Goal: Task Accomplishment & Management: Manage account settings

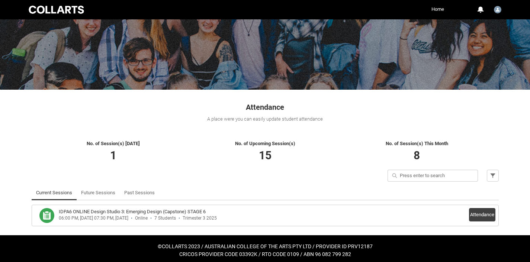
scroll to position [53, 0]
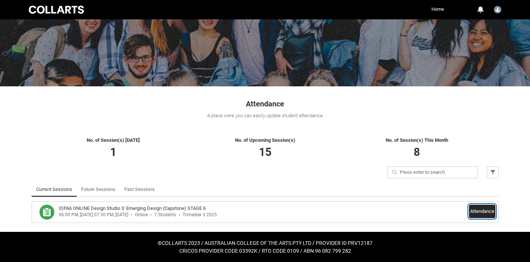
click at [481, 213] on button "Attendance" at bounding box center [482, 210] width 26 height 13
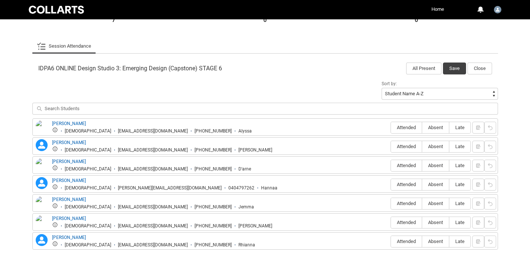
scroll to position [237, 0]
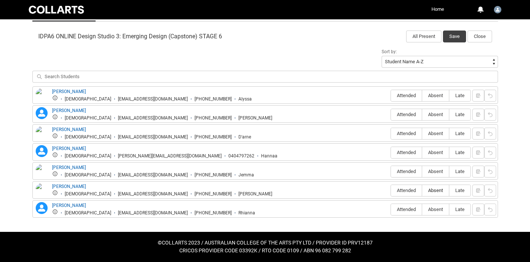
click at [433, 189] on span "Absent" at bounding box center [435, 190] width 27 height 6
click at [422, 190] on input "Absent" at bounding box center [422, 190] width 0 height 0
type lightning-radio-group "Absent"
radio input "true"
click at [407, 210] on span "Attended" at bounding box center [406, 209] width 31 height 6
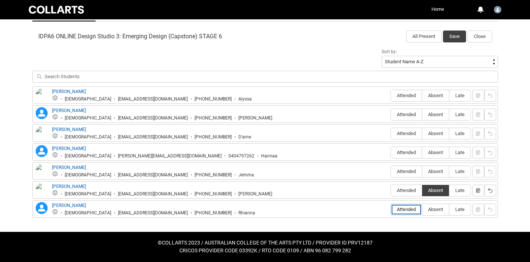
click at [391, 209] on input "Attended" at bounding box center [390, 209] width 0 height 0
type lightning-radio-group "Attended"
radio input "true"
click at [404, 170] on span "Attended" at bounding box center [406, 171] width 31 height 6
click at [391, 171] on input "Attended" at bounding box center [390, 171] width 0 height 0
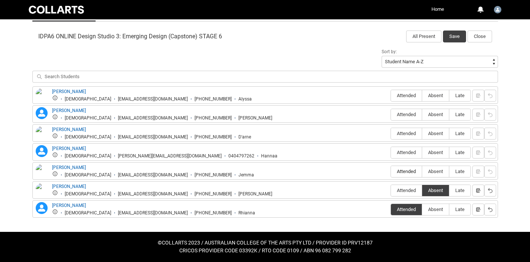
type lightning-radio-group "Attended"
radio input "true"
click at [404, 152] on span "Attended" at bounding box center [406, 152] width 31 height 6
click at [391, 152] on input "Attended" at bounding box center [390, 152] width 0 height 0
type lightning-radio-group "Attended"
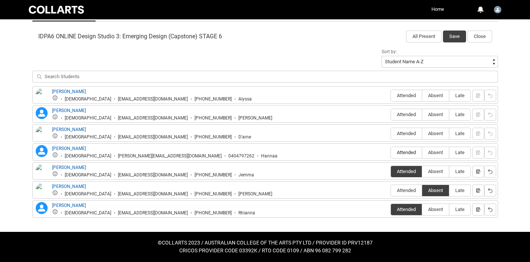
radio input "true"
click at [434, 135] on span "Absent" at bounding box center [435, 133] width 27 height 6
click at [422, 133] on input "Absent" at bounding box center [422, 133] width 0 height 0
type lightning-radio-group "Absent"
radio input "true"
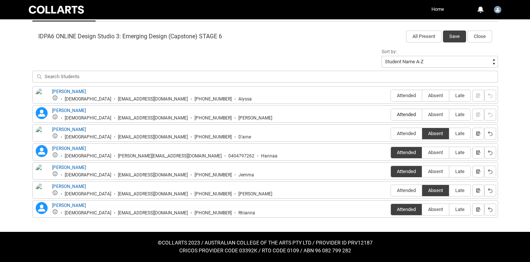
click at [406, 113] on span "Attended" at bounding box center [406, 115] width 31 height 6
click at [391, 114] on input "Attended" at bounding box center [390, 114] width 0 height 0
type lightning-radio-group "Attended"
radio input "true"
click at [403, 97] on span "Attended" at bounding box center [406, 96] width 31 height 6
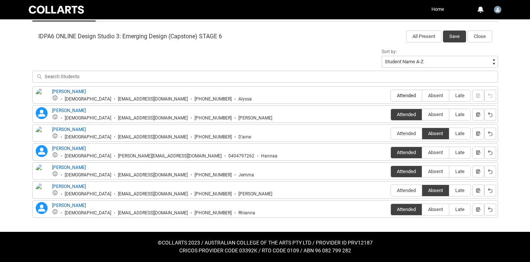
click at [391, 96] on input "Attended" at bounding box center [390, 95] width 0 height 0
type lightning-radio-group "Attended"
radio input "true"
click at [459, 37] on button "Save" at bounding box center [454, 36] width 23 height 12
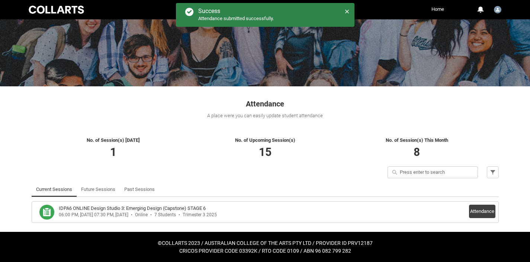
scroll to position [53, 0]
click at [437, 9] on link "Home" at bounding box center [437, 9] width 16 height 11
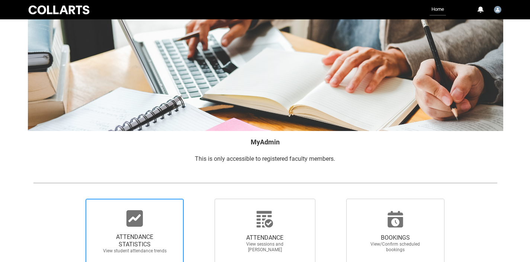
click at [128, 230] on span "ATTENDANCE STATISTICS View student attendance trends" at bounding box center [134, 243] width 71 height 32
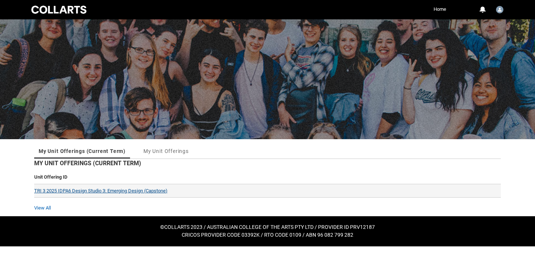
click at [140, 189] on link "TRI 3 2025 IDPA6 Design Studio 3: Emerging Design (Capstone)" at bounding box center [100, 191] width 133 height 6
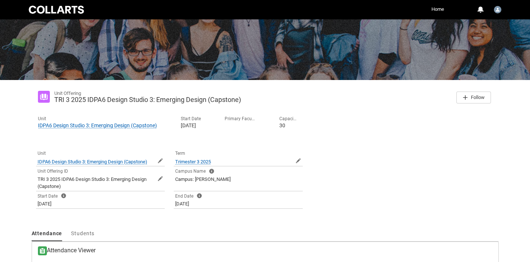
scroll to position [129, 0]
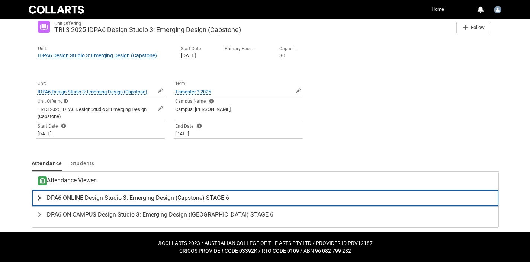
click at [126, 198] on span "IDPA6 ONLINE Design Studio 3: Emerging Design (Capstone) STAGE 6" at bounding box center [137, 197] width 184 height 7
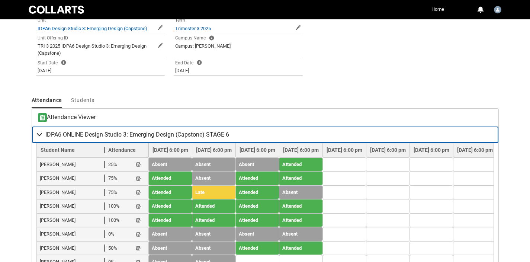
scroll to position [226, 0]
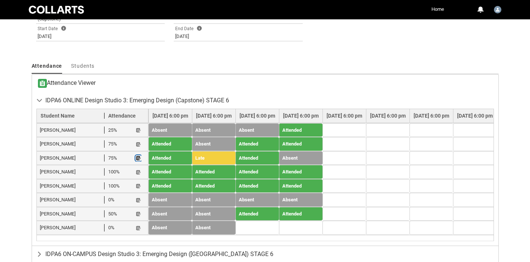
click at [138, 158] on lightning-primitive-icon "button" at bounding box center [138, 158] width 5 height 6
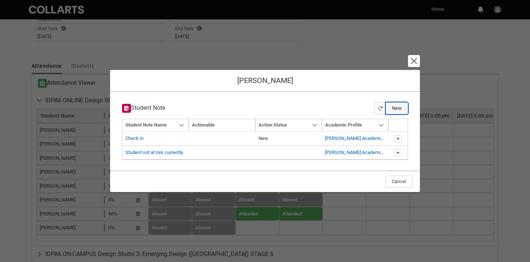
click at [399, 108] on button "New" at bounding box center [396, 108] width 22 height 12
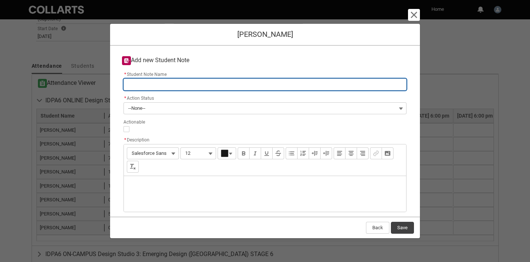
click at [193, 83] on input "* Student Note Name" at bounding box center [264, 84] width 283 height 12
type lightning-primitive-input-simple "IDPA6 Week 3"
type input "IDPA6 Week 3"
click at [183, 86] on input "IDPA6 Week 3" at bounding box center [264, 84] width 283 height 12
type lightning-primitive-input-simple "IDPA6 Week"
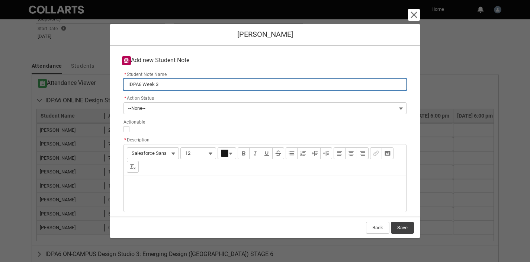
type input "IDPA6 Week"
type lightning-primitive-input-simple "IDPA6 Week 4"
type input "IDPA6 Week 4"
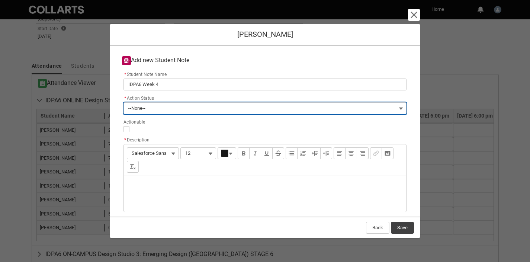
click at [189, 106] on button "--None--" at bounding box center [264, 108] width 283 height 12
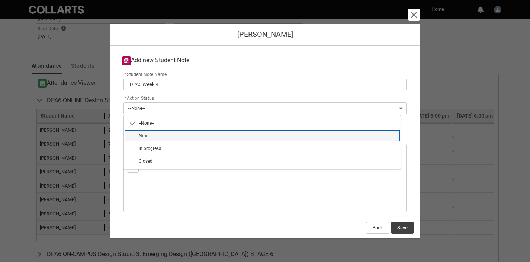
click at [165, 139] on lightning-base-combobox-item "New" at bounding box center [262, 135] width 277 height 13
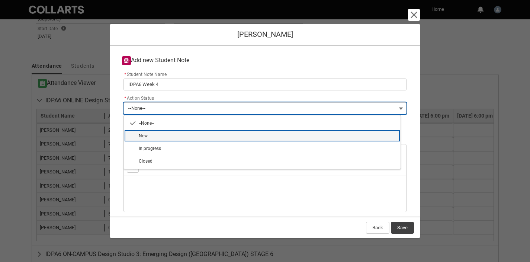
type lightning-combobox "New"
type lightning-picklist "New"
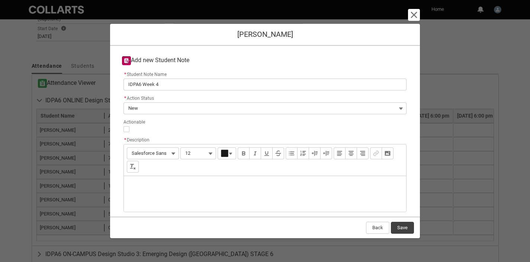
click at [257, 193] on div "Description" at bounding box center [265, 194] width 282 height 36
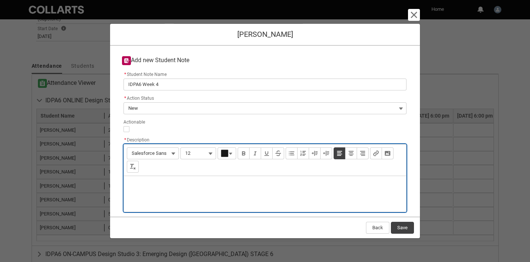
type lightning-input-rich-text "<p>p</p>"
type lightning-input-rich-text "<p>emailed to say she had a migraine and would submit recorded presentation for…"
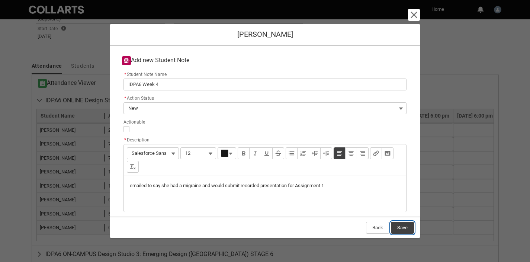
click at [406, 228] on button "Save" at bounding box center [402, 228] width 23 height 12
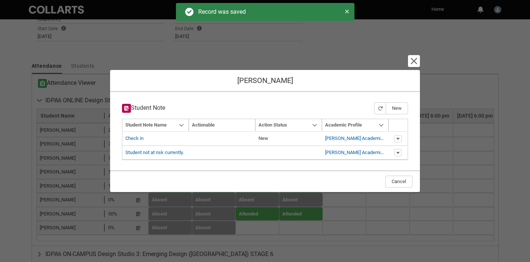
type input "179"
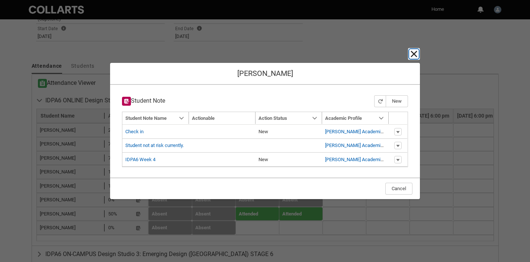
click at [411, 51] on lightning-primitive-icon "button" at bounding box center [413, 53] width 9 height 9
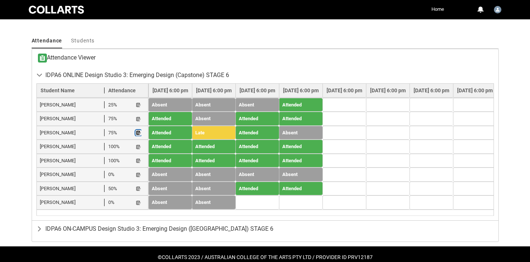
scroll to position [247, 0]
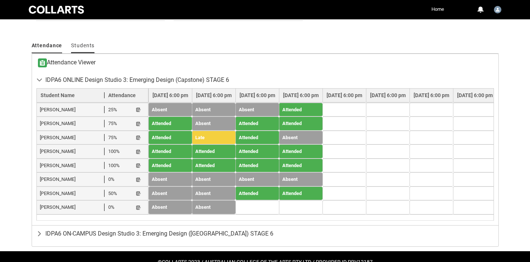
click at [81, 46] on span "Students" at bounding box center [82, 45] width 23 height 6
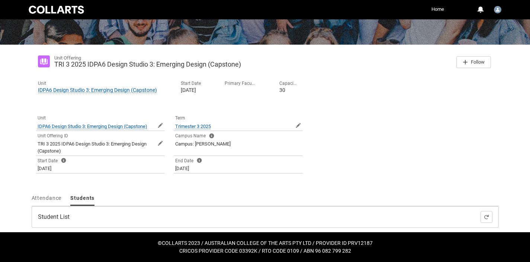
scroll to position [210, 0]
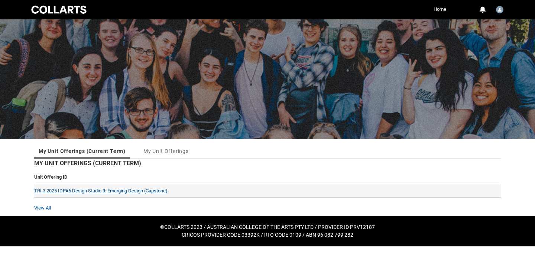
click at [81, 191] on link "TRI 3 2025 IDPA6 Design Studio 3: Emerging Design (Capstone)" at bounding box center [100, 191] width 133 height 6
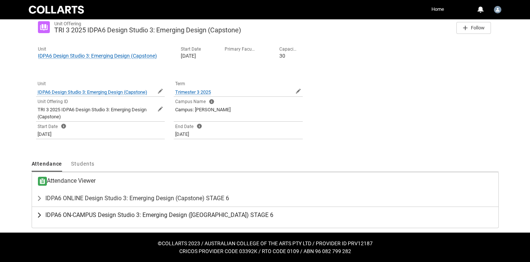
scroll to position [129, 0]
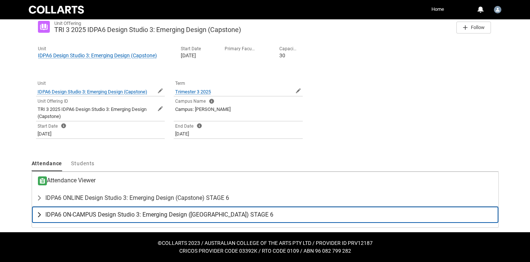
click at [80, 213] on span "IDPA6 ON-CAMPUS Design Studio 3: Emerging Design (Capstone) STAGE 6" at bounding box center [159, 214] width 228 height 7
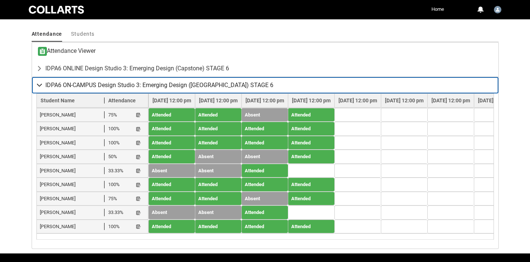
scroll to position [251, 0]
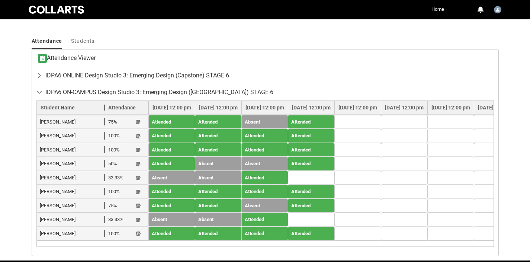
click at [334, 175] on td at bounding box center [311, 178] width 46 height 14
click at [334, 178] on td at bounding box center [311, 178] width 46 height 14
click at [137, 163] on lightning-primitive-icon "button" at bounding box center [138, 164] width 5 height 6
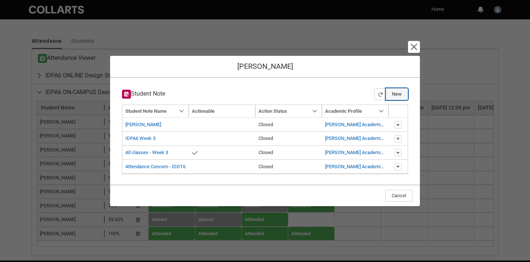
click at [395, 96] on button "New" at bounding box center [396, 94] width 22 height 12
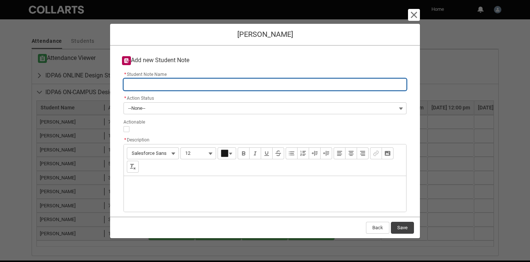
click at [170, 83] on input "* Student Note Name" at bounding box center [264, 84] width 283 height 12
type lightning-primitive-input-simple "IDPA6 Week 2"
type input "IDPA6 Week 2"
type lightning-primitive-input-simple "IDPA6 Week"
type input "IDPA6 Week"
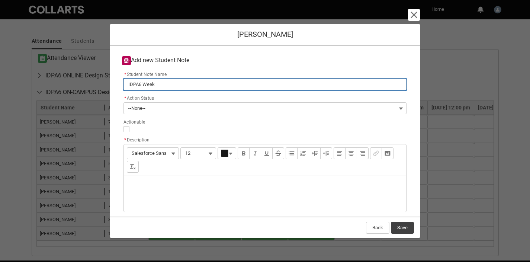
type lightning-primitive-input-simple "IDPA6 Week 4"
type input "IDPA6 Week 4"
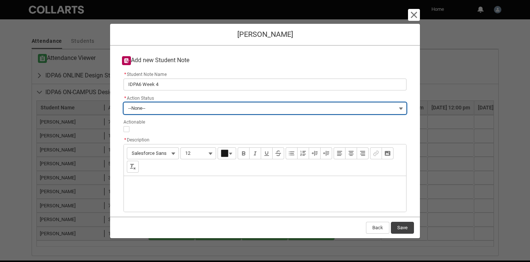
click at [165, 108] on button "--None--" at bounding box center [264, 108] width 283 height 12
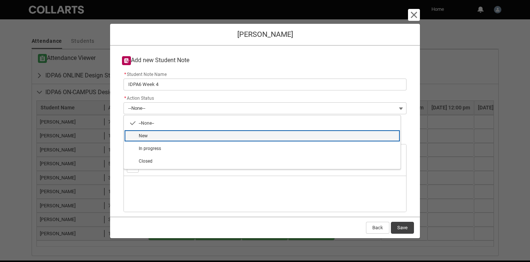
click at [159, 138] on span "New" at bounding box center [267, 135] width 257 height 7
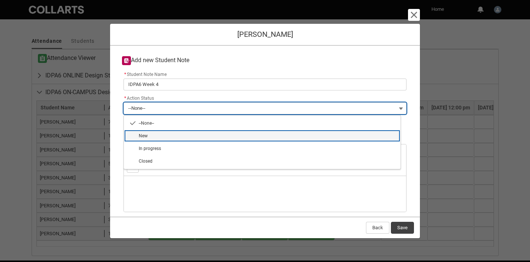
type lightning-combobox "New"
type lightning-picklist "New"
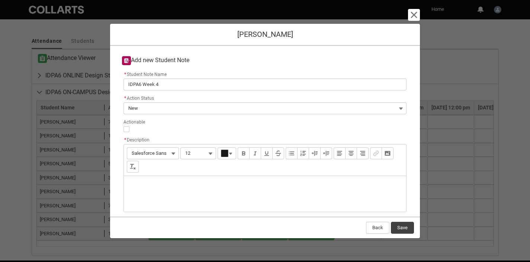
click at [180, 186] on div "Description" at bounding box center [265, 194] width 282 height 36
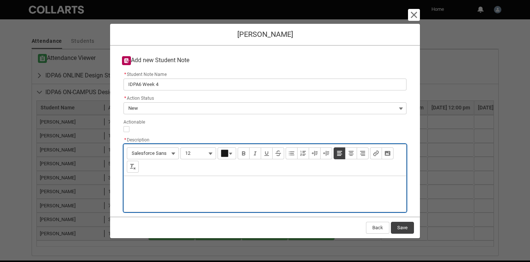
type lightning-input-rich-text "<p>d</p>"
click at [245, 187] on p "did not submit Assignment 1 - messaged to" at bounding box center [265, 185] width 270 height 7
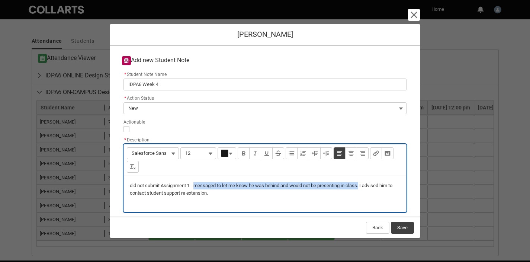
drag, startPoint x: 364, startPoint y: 185, endPoint x: 195, endPoint y: 186, distance: 168.8
click at [195, 186] on p "did not submit Assignment 1 - messaged to let me know he was behind and would n…" at bounding box center [265, 189] width 270 height 14
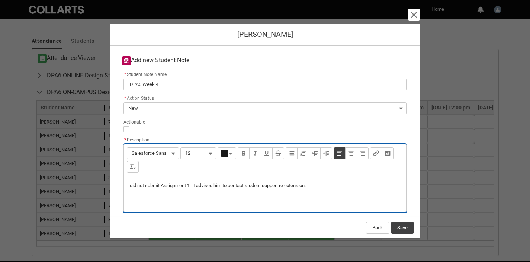
click at [314, 186] on p "did not submit Assignment 1 - I advised him to contact student support re exten…" at bounding box center [265, 185] width 270 height 7
click at [315, 185] on p "did not submit Assignment 1 - I advised him to contact student support re exten…" at bounding box center [265, 189] width 270 height 14
click at [132, 185] on p "did not submit Assignment 1 - I advised him to contact student support re exten…" at bounding box center [265, 189] width 270 height 14
click at [192, 185] on p "Did not submit Assignment 1 - I advised him to contact student support re exten…" at bounding box center [265, 189] width 270 height 14
type lightning-input-rich-text "<p>Did not submit Assignment 1- I advised him to contact student support re ext…"
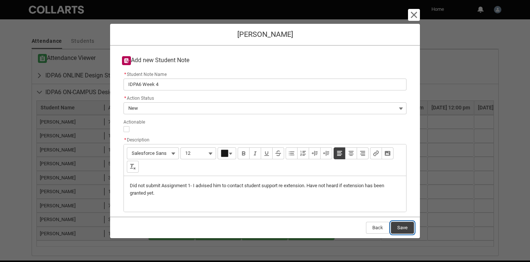
click at [408, 227] on button "Save" at bounding box center [402, 228] width 23 height 12
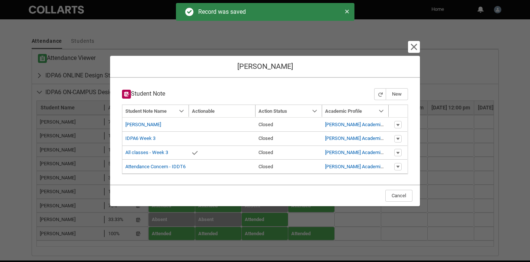
type input "179"
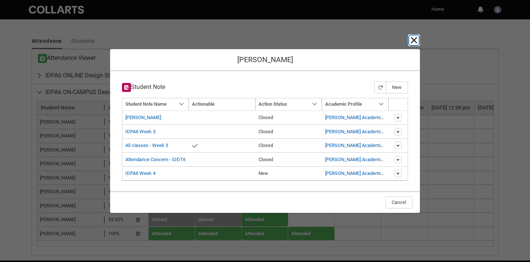
click at [414, 41] on lightning-primitive-icon "button" at bounding box center [413, 40] width 9 height 9
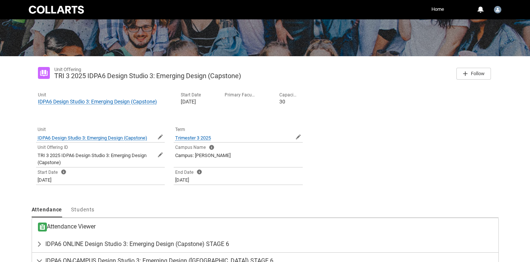
scroll to position [0, 0]
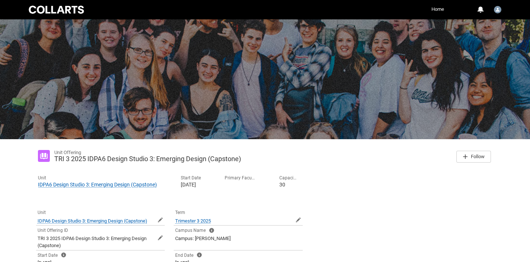
click at [437, 9] on link "Home" at bounding box center [437, 9] width 16 height 11
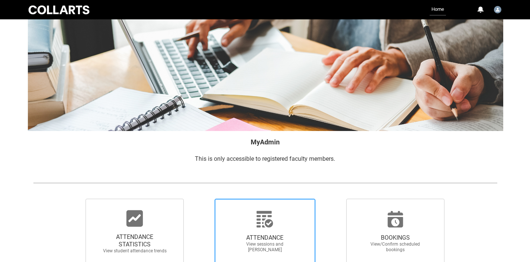
click at [260, 236] on span "ATTENDANCE" at bounding box center [264, 237] width 65 height 7
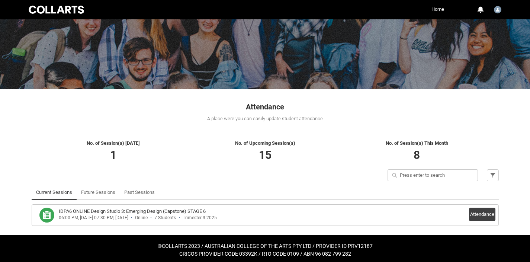
scroll to position [53, 0]
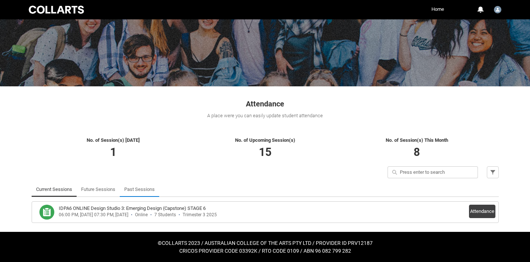
click at [139, 189] on link "Past Sessions" at bounding box center [139, 189] width 30 height 15
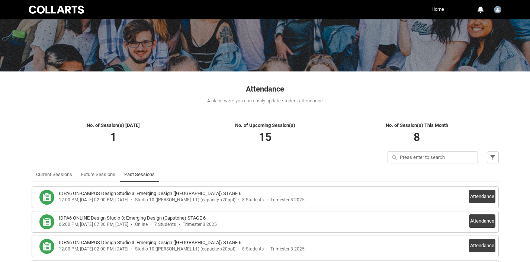
scroll to position [161, 0]
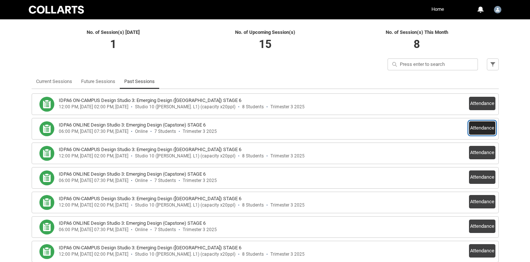
drag, startPoint x: 484, startPoint y: 126, endPoint x: 467, endPoint y: 112, distance: 21.9
click at [420, 128] on div "IDPA6 ONLINE Design Studio 3: Emerging Design (Capstone) STAGE 6 06:00 PM, 30-0…" at bounding box center [265, 128] width 460 height 15
click at [485, 97] on button "Attendance" at bounding box center [482, 103] width 26 height 13
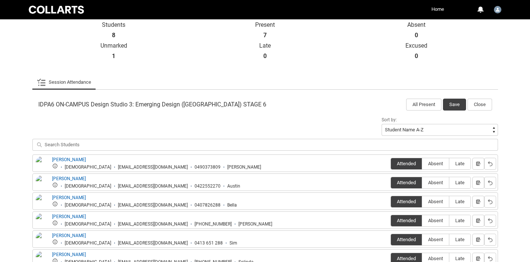
scroll to position [256, 0]
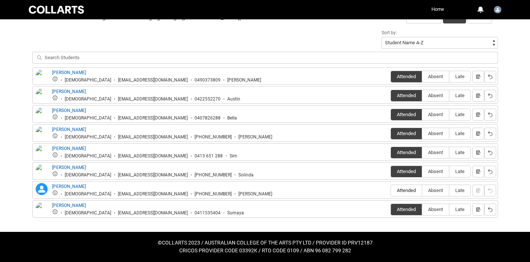
click at [402, 190] on span "Attended" at bounding box center [406, 190] width 31 height 6
click at [391, 190] on input "Attended" at bounding box center [390, 190] width 0 height 0
type lightning-radio-group "Attended"
radio input "true"
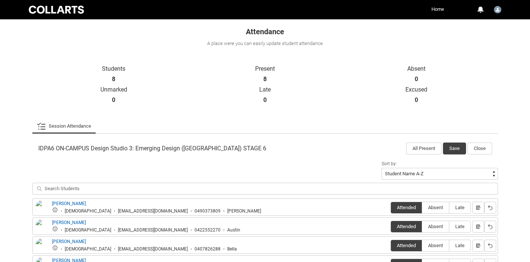
scroll to position [128, 0]
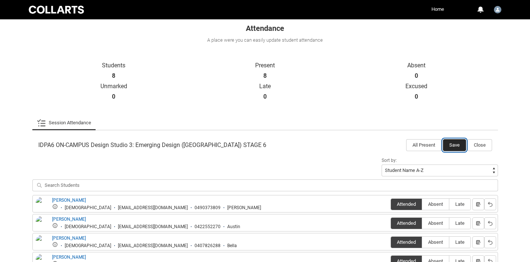
click at [452, 146] on button "Save" at bounding box center [454, 145] width 23 height 12
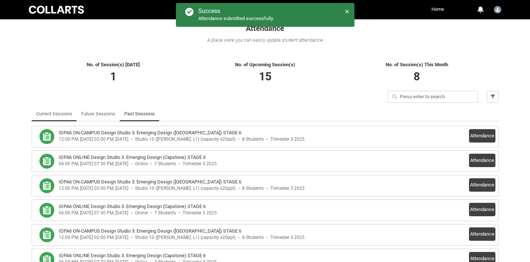
click at [58, 114] on link "Current Sessions" at bounding box center [54, 113] width 36 height 15
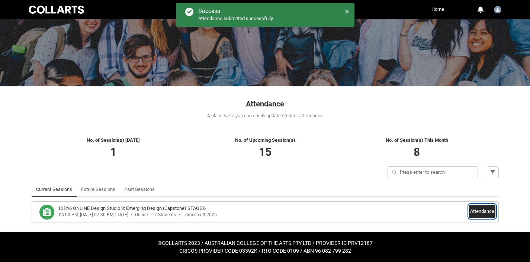
click at [483, 211] on button "Attendance" at bounding box center [482, 210] width 26 height 13
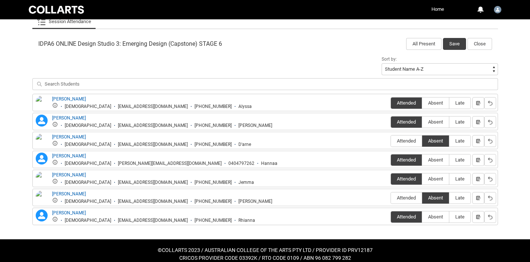
scroll to position [237, 0]
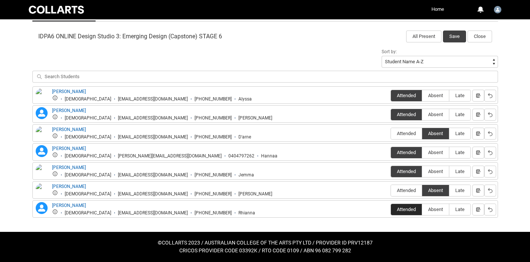
click at [404, 206] on label "Attended" at bounding box center [406, 210] width 31 height 12
click at [391, 209] on input "Attended" at bounding box center [390, 209] width 0 height 0
click at [453, 33] on button "Save" at bounding box center [454, 36] width 23 height 12
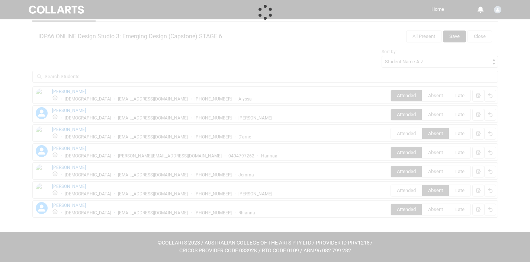
scroll to position [53, 0]
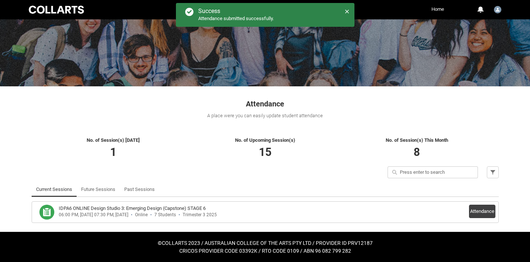
click at [442, 10] on link "Home" at bounding box center [437, 9] width 16 height 11
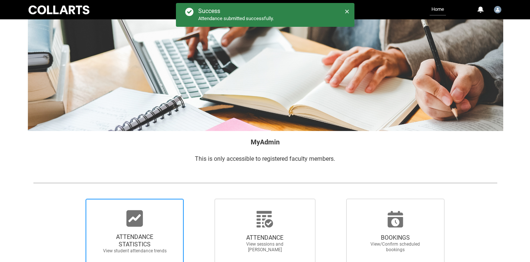
click at [135, 236] on span "ATTENDANCE STATISTICS" at bounding box center [134, 240] width 65 height 15
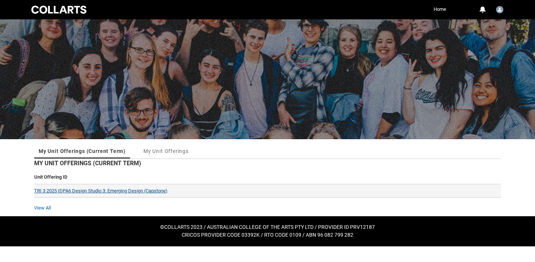
click at [90, 190] on link "TRI 3 2025 IDPA6 Design Studio 3: Emerging Design (Capstone)" at bounding box center [100, 191] width 133 height 6
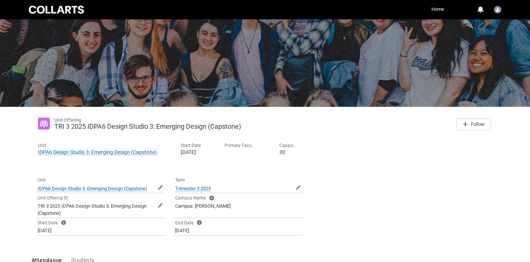
scroll to position [119, 0]
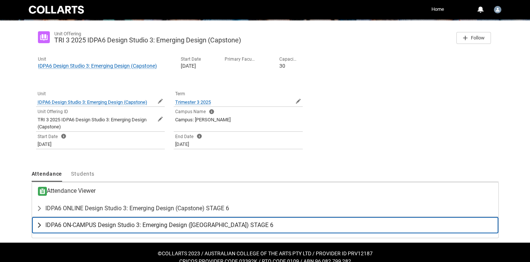
click at [83, 227] on span "IDPA6 ON-CAMPUS Design Studio 3: Emerging Design (Capstone) STAGE 6" at bounding box center [159, 224] width 228 height 7
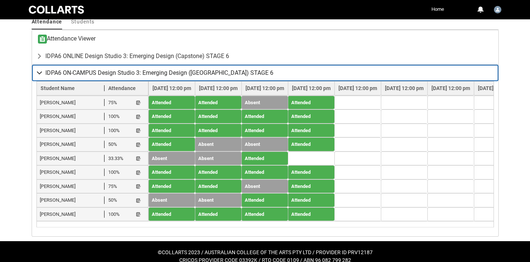
scroll to position [285, 0]
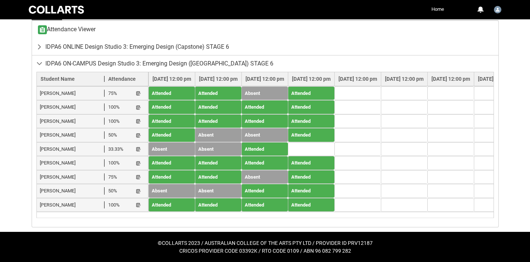
click at [334, 143] on td at bounding box center [311, 149] width 46 height 14
click at [334, 144] on td at bounding box center [311, 149] width 46 height 14
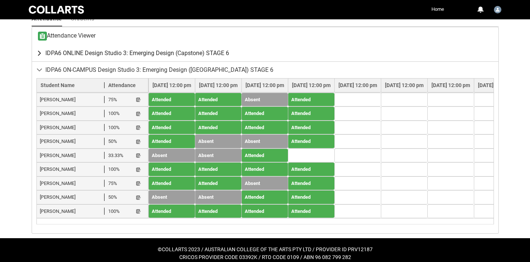
scroll to position [273, 0]
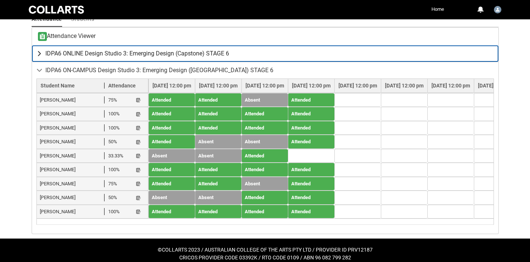
click at [38, 53] on lightning-primitive-icon "button" at bounding box center [40, 53] width 9 height 7
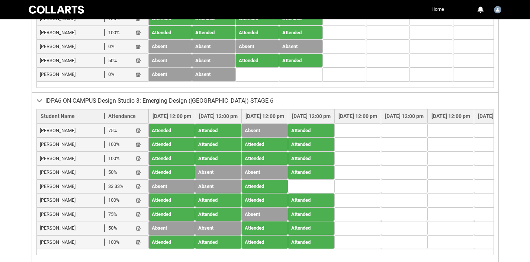
scroll to position [379, 0]
click at [138, 190] on lightning-primitive-icon "button" at bounding box center [138, 187] width 5 height 6
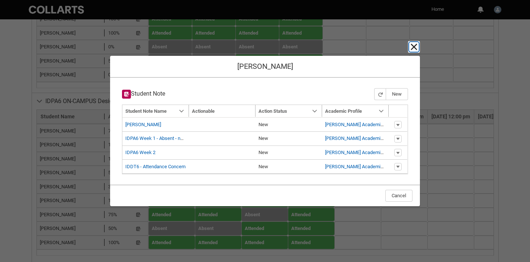
click at [416, 48] on lightning-primitive-icon "button" at bounding box center [413, 46] width 9 height 9
